Goal: Task Accomplishment & Management: Complete application form

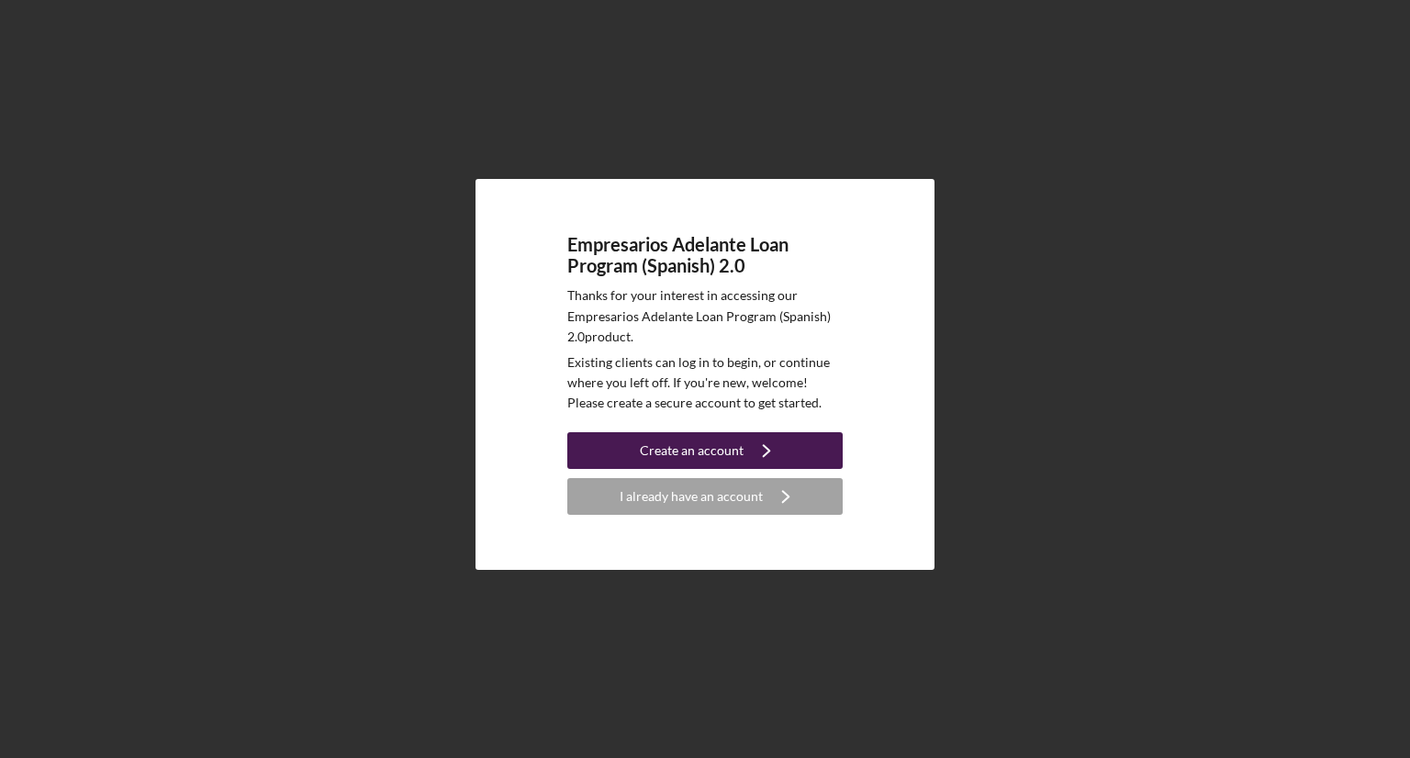
click at [766, 443] on icon "Icon/Navigate" at bounding box center [767, 451] width 46 height 46
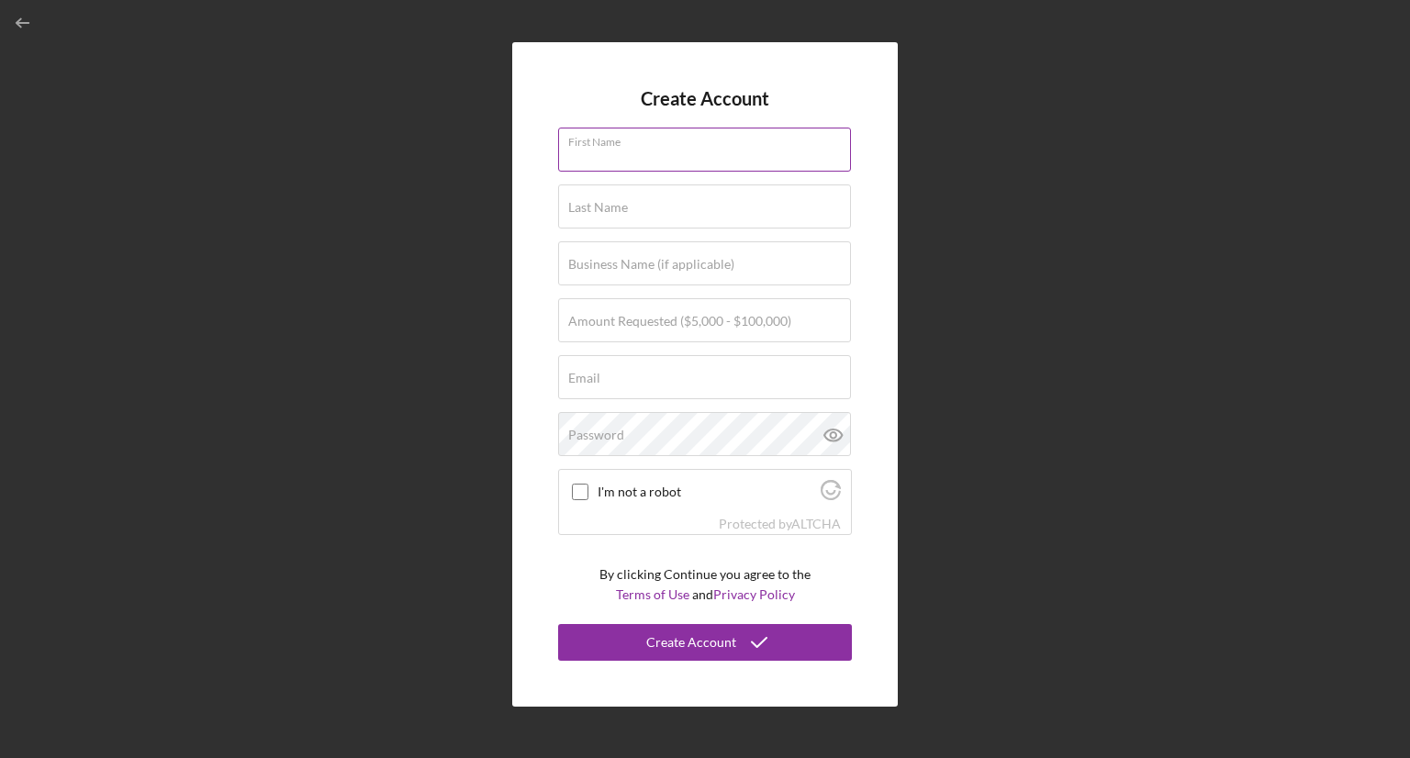
click at [577, 165] on input "First Name" at bounding box center [704, 150] width 293 height 44
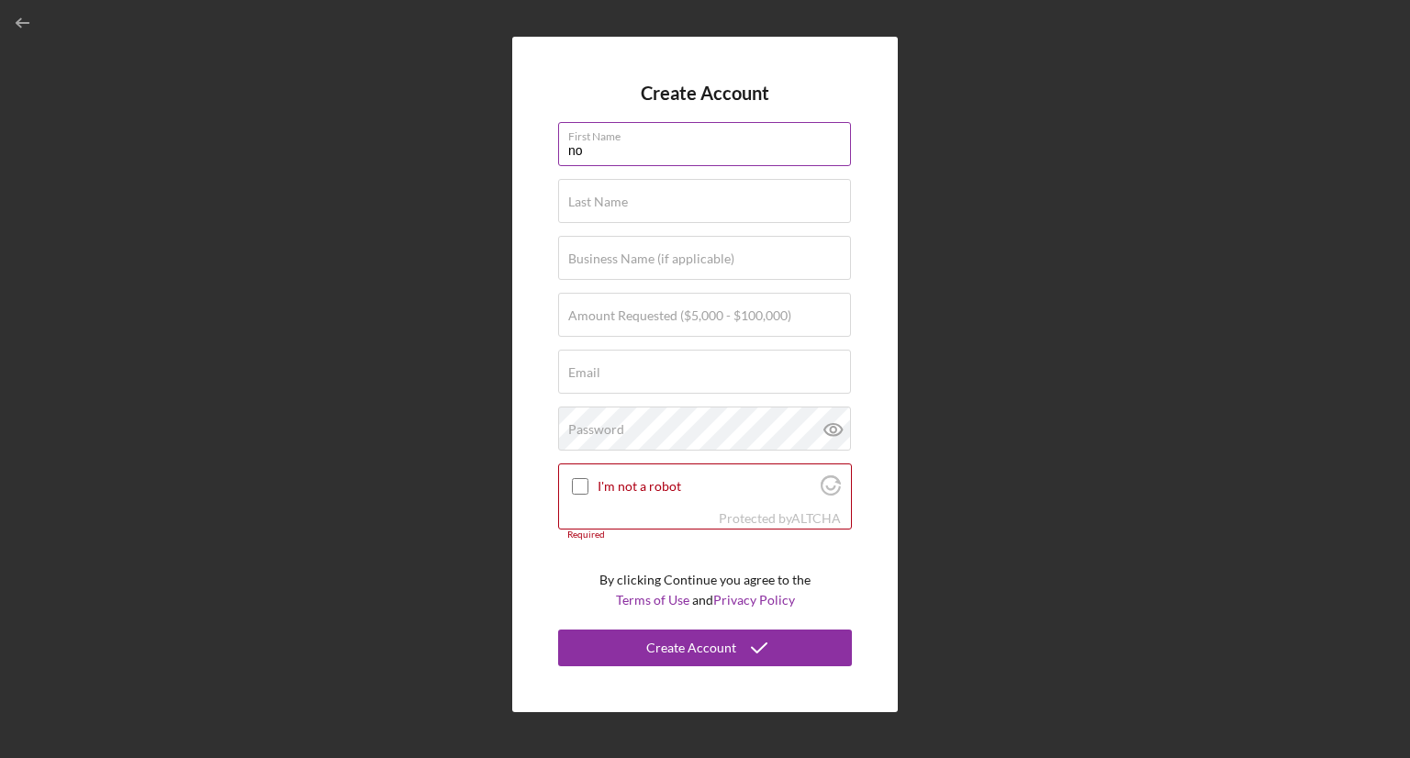
type input "n"
type input "Norma"
click at [588, 212] on input "Last Name" at bounding box center [704, 201] width 293 height 44
type input "[PERSON_NAME]"
click at [591, 276] on input "Business Name (if applicable)" at bounding box center [704, 258] width 293 height 44
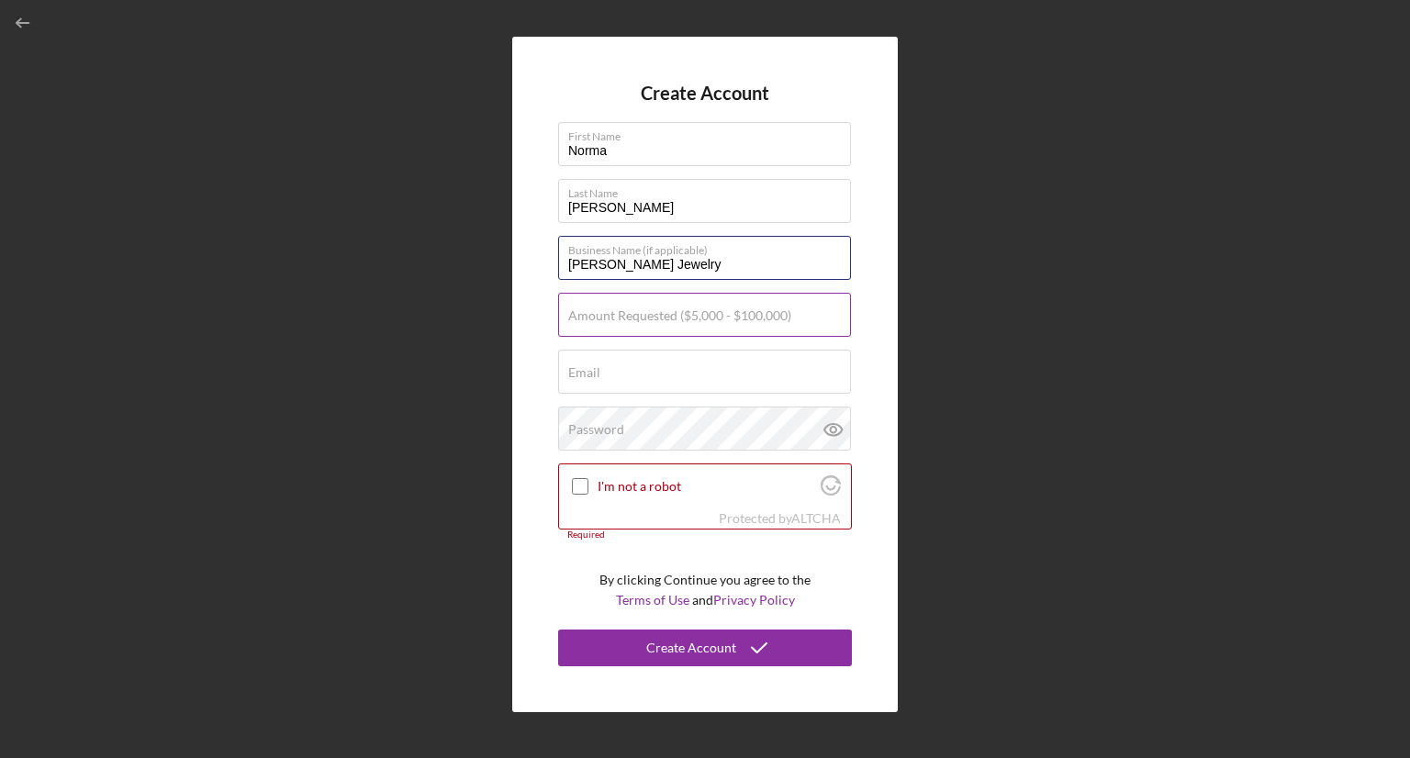
type input "[PERSON_NAME] Jewelry"
click at [627, 325] on input "Amount Requested ($5,000 - $100,000)" at bounding box center [704, 315] width 293 height 44
type input "$50,000"
click at [609, 383] on input "Email" at bounding box center [704, 372] width 293 height 44
type input "[EMAIL_ADDRESS][DOMAIN_NAME]"
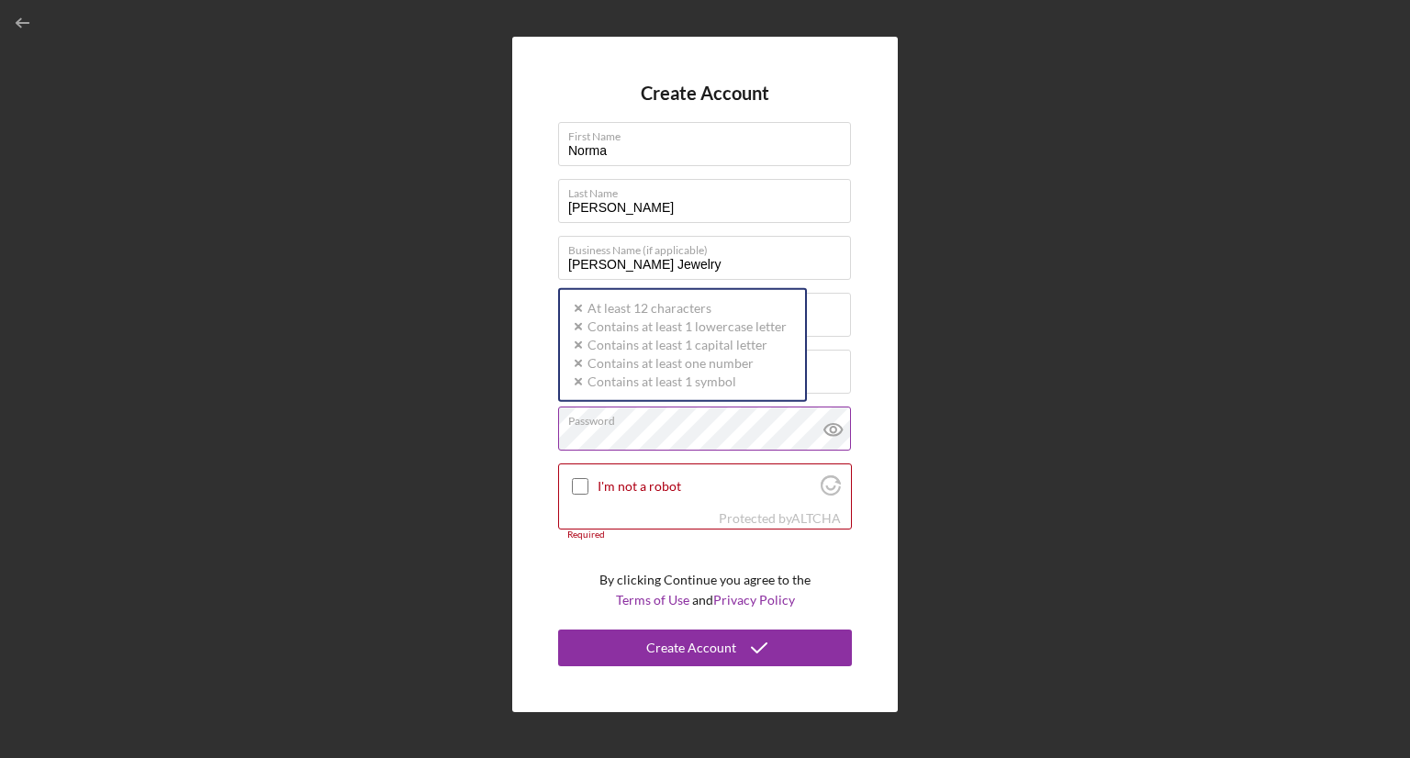
click at [753, 421] on div "Password Icon/icon-validation-no At least 12 characters Icon/icon-validation-no…" at bounding box center [705, 430] width 294 height 46
click at [836, 432] on icon at bounding box center [834, 430] width 46 height 46
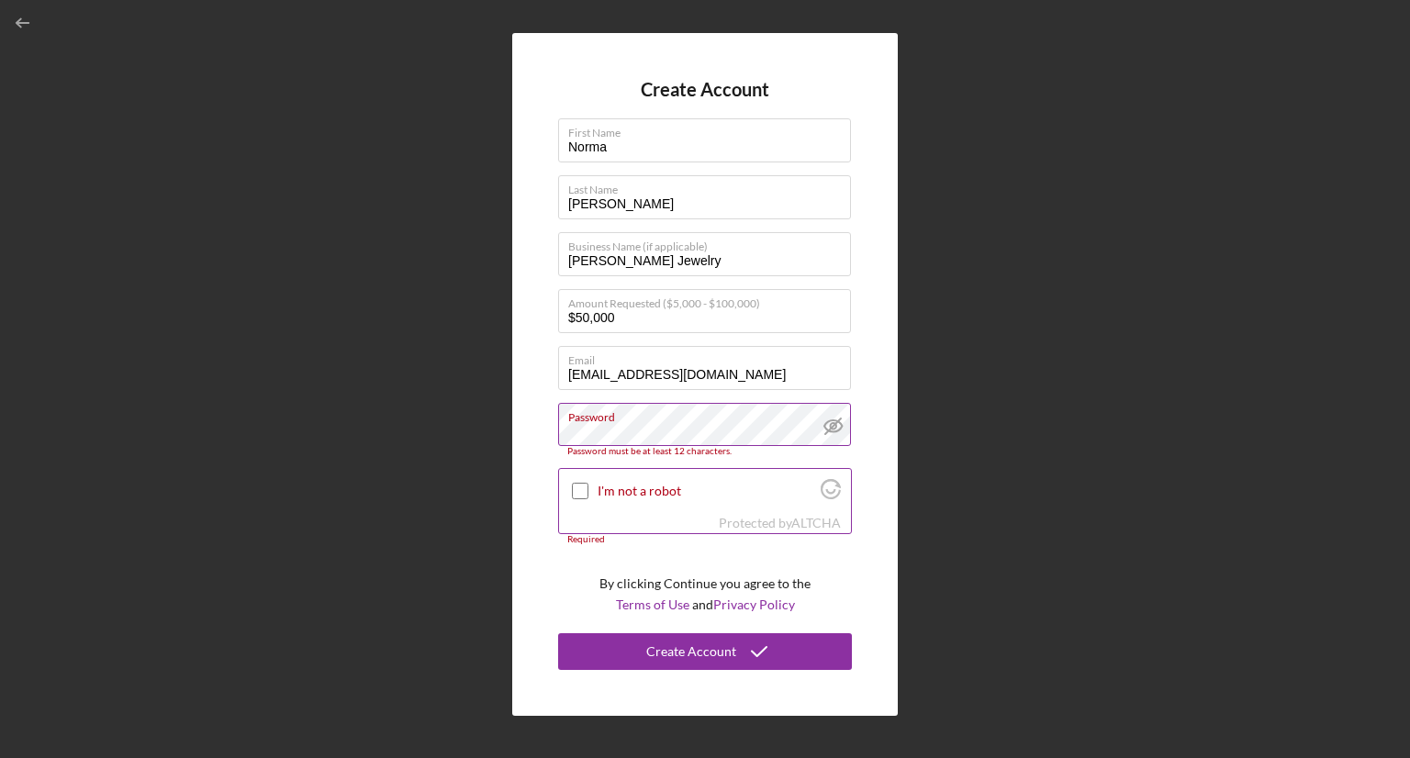
click at [581, 486] on input "I'm not a robot" at bounding box center [580, 491] width 17 height 17
checkbox input "true"
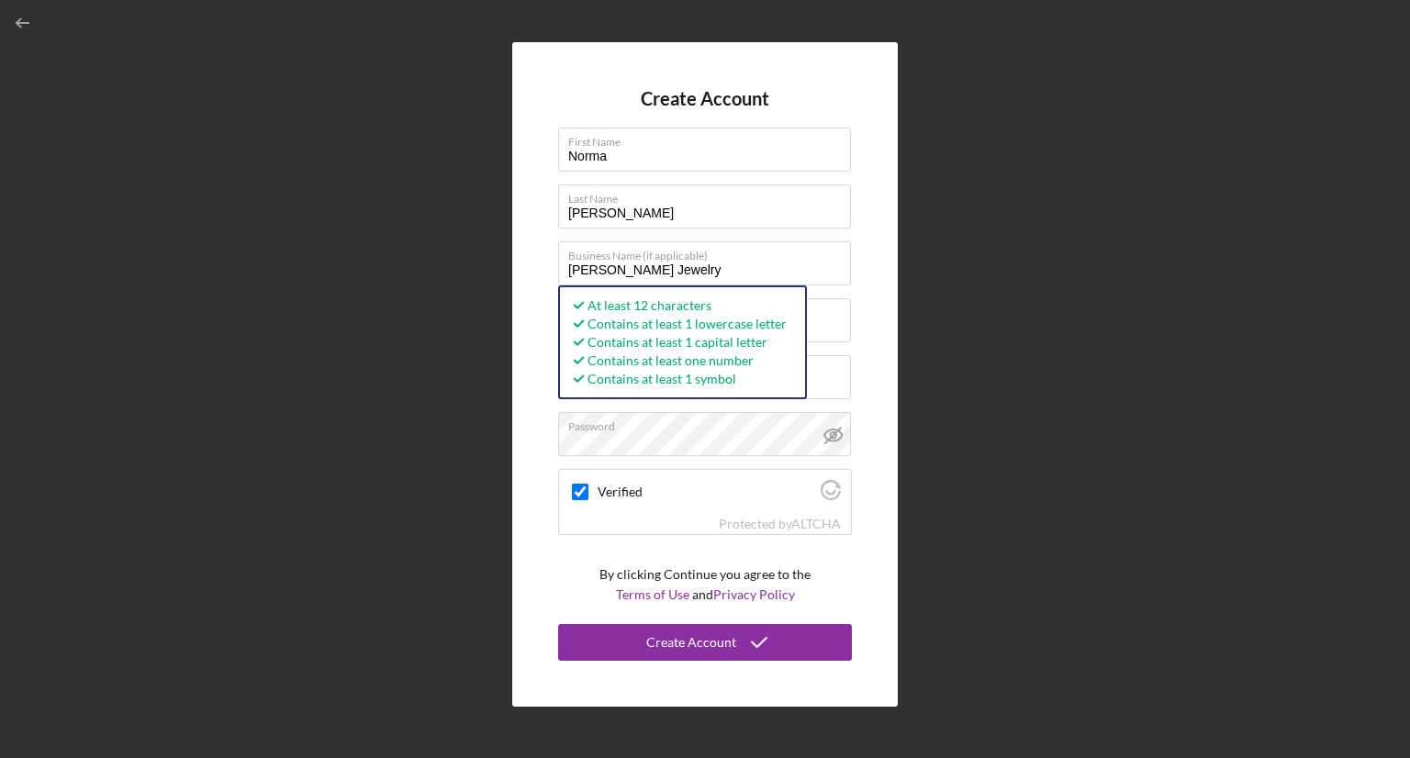
click at [580, 545] on form "Create Account First Name [PERSON_NAME] Last Name [PERSON_NAME] Business Name (…" at bounding box center [705, 374] width 294 height 573
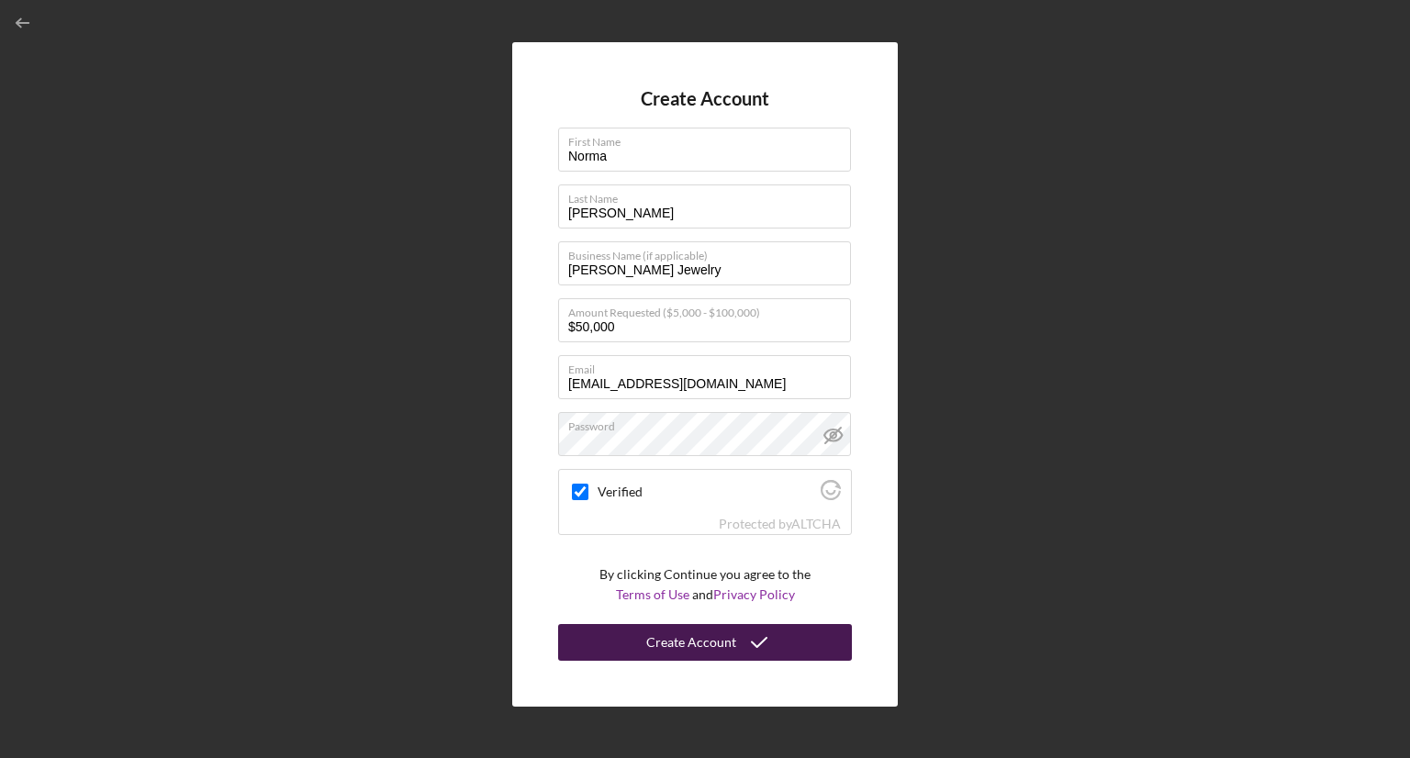
click at [709, 644] on div "Create Account" at bounding box center [691, 642] width 90 height 37
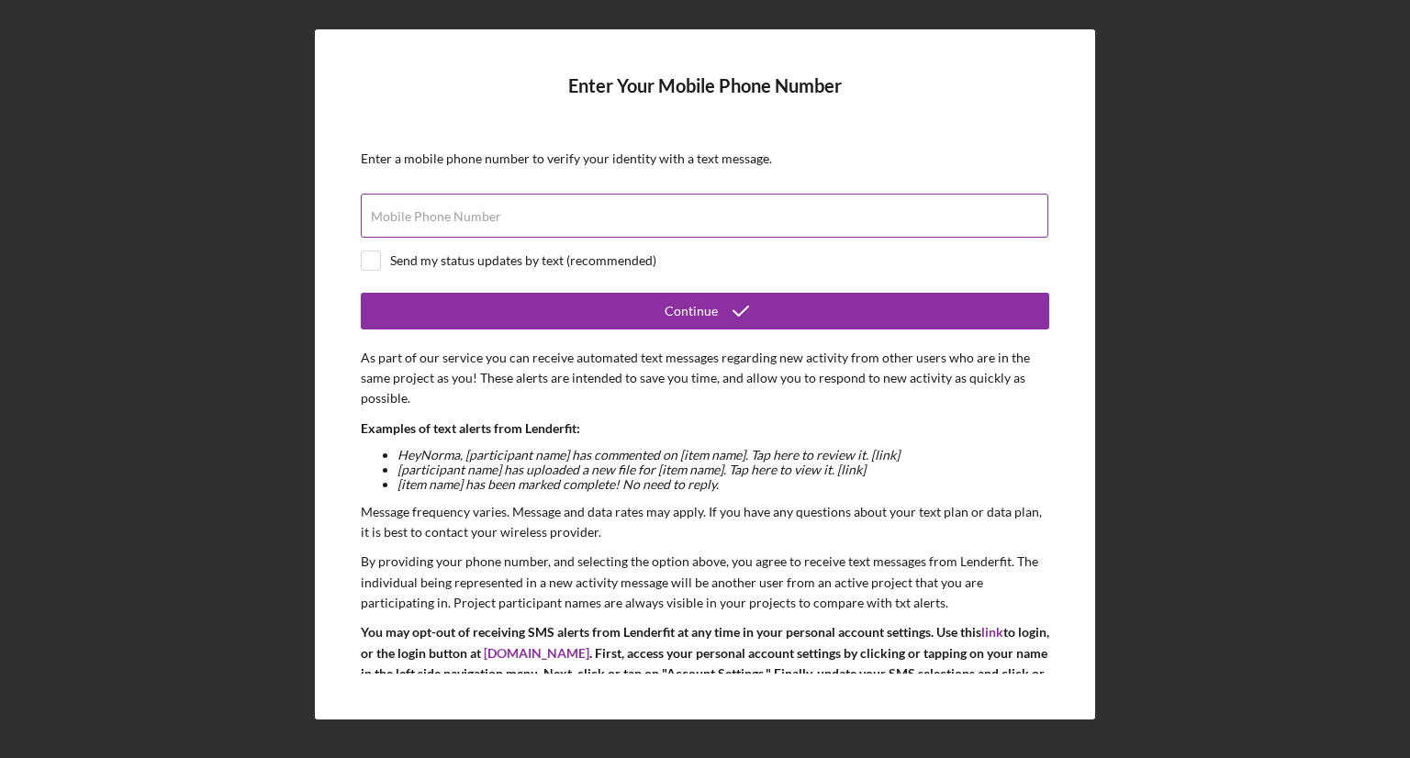
click at [384, 209] on label "Mobile Phone Number" at bounding box center [436, 216] width 130 height 15
click at [384, 208] on input "Mobile Phone Number" at bounding box center [705, 216] width 688 height 44
type input "[PHONE_NUMBER]"
click at [375, 256] on input "checkbox" at bounding box center [371, 261] width 18 height 18
checkbox input "true"
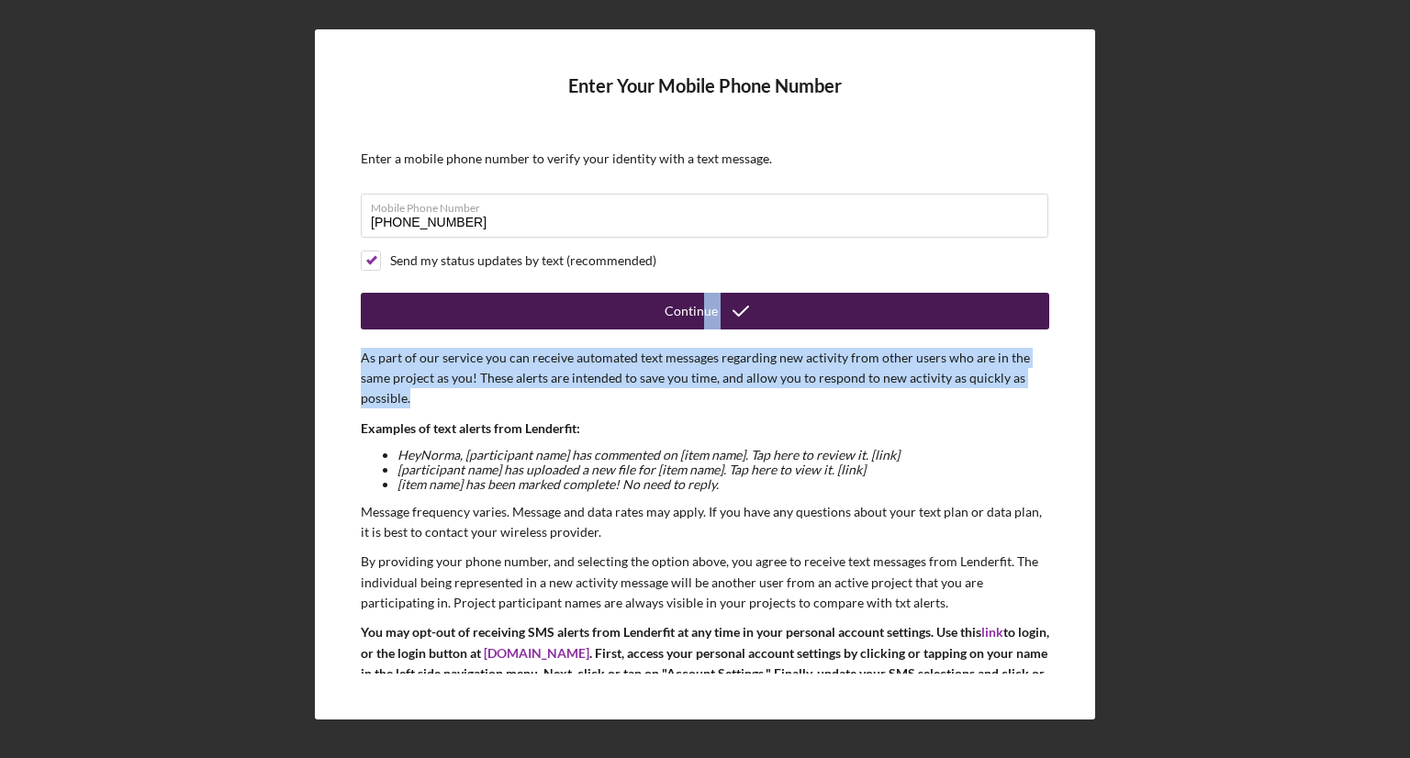
drag, startPoint x: 793, startPoint y: 405, endPoint x: 701, endPoint y: 309, distance: 132.5
click at [701, 309] on form "Enter Your Mobile Phone Number Enter a mobile phone number to verify your ident…" at bounding box center [705, 375] width 689 height 600
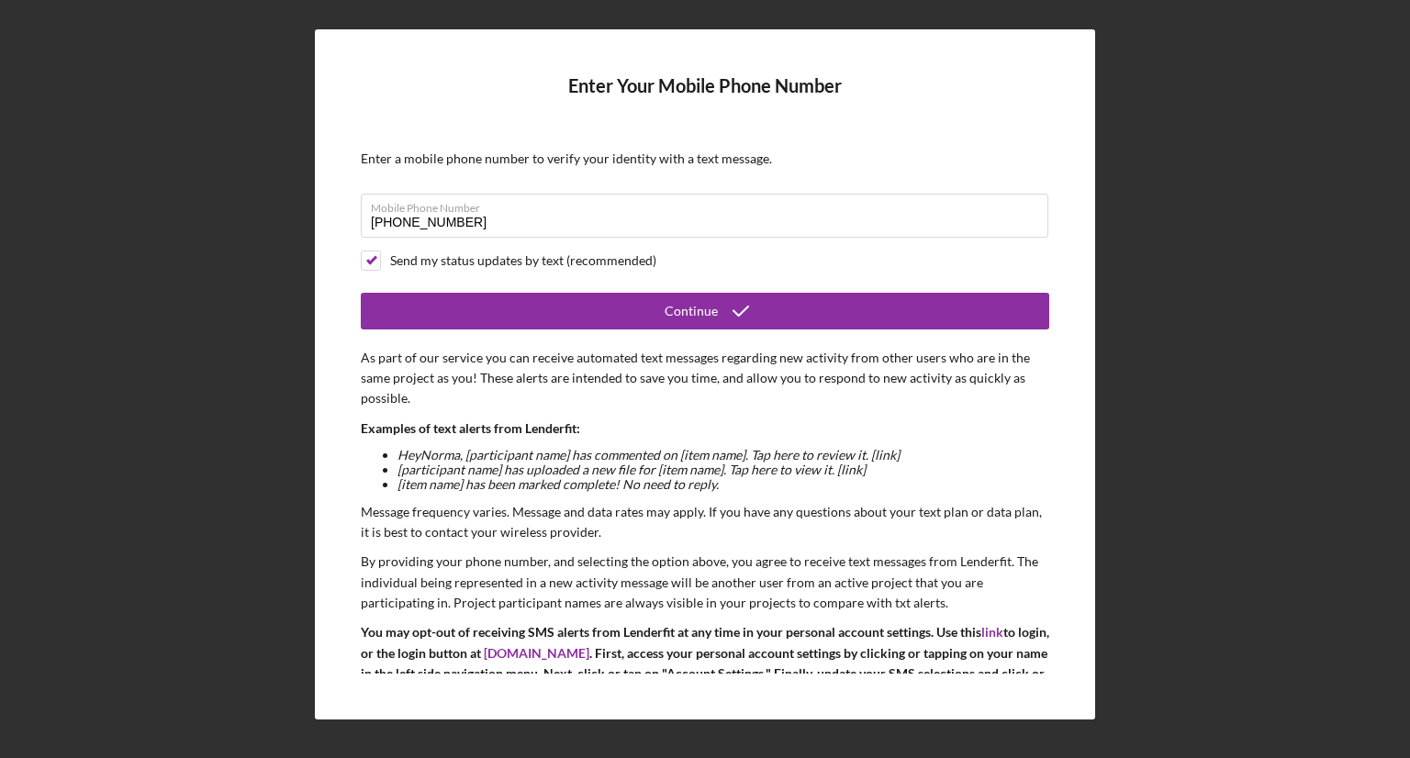
click at [932, 95] on h4 "Enter Your Mobile Phone Number" at bounding box center [705, 99] width 689 height 49
